Goal: Task Accomplishment & Management: Manage account settings

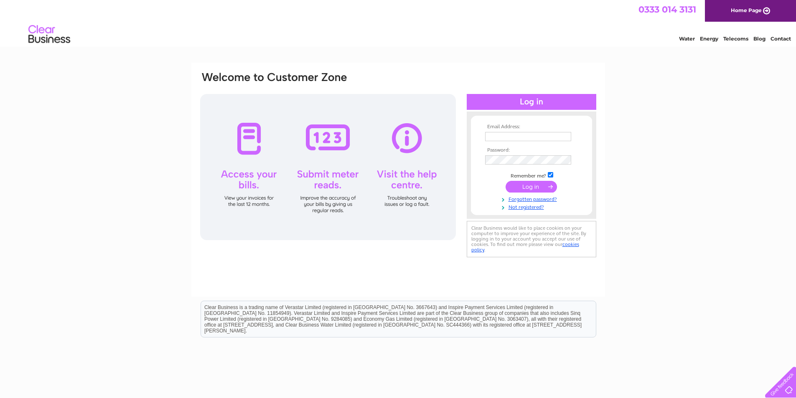
click at [555, 136] on input "text" at bounding box center [528, 136] width 86 height 9
type input "donna@odie-knitwear.co.uk"
click at [506, 182] on input "submit" at bounding box center [531, 188] width 51 height 12
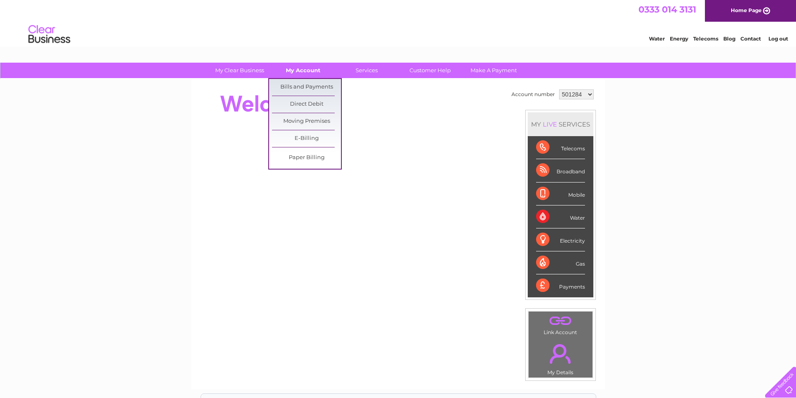
click at [313, 71] on link "My Account" at bounding box center [303, 70] width 69 height 15
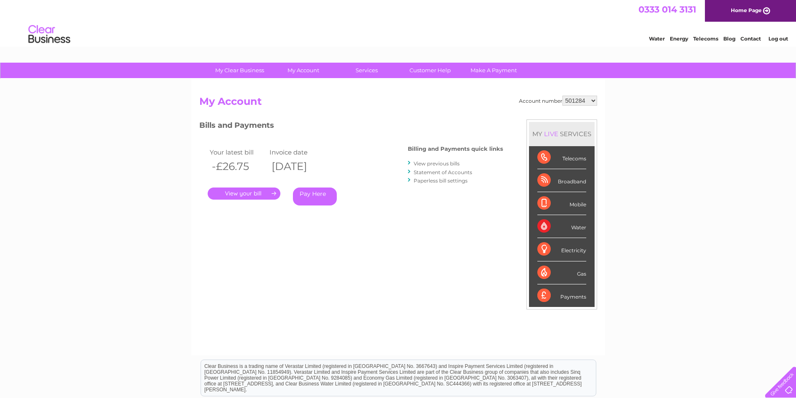
click at [595, 104] on select "501284 1038984" at bounding box center [580, 101] width 35 height 10
select select "1038984"
click at [563, 96] on select "501284 1038984" at bounding box center [580, 101] width 35 height 10
click at [443, 162] on link "View previous bills" at bounding box center [437, 163] width 46 height 6
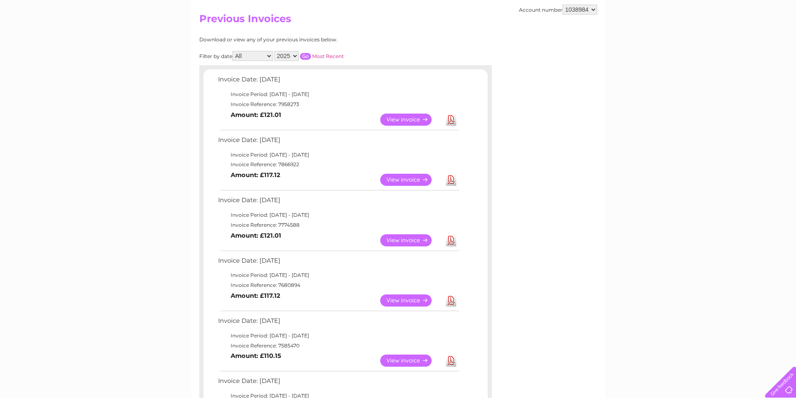
scroll to position [84, 0]
click at [412, 178] on link "View" at bounding box center [410, 179] width 61 height 12
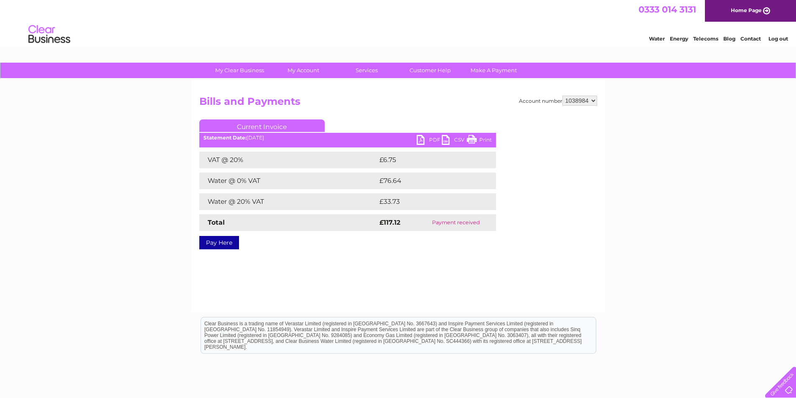
click at [433, 137] on link "PDF" at bounding box center [429, 141] width 25 height 12
